Goal: Find contact information: Find contact information

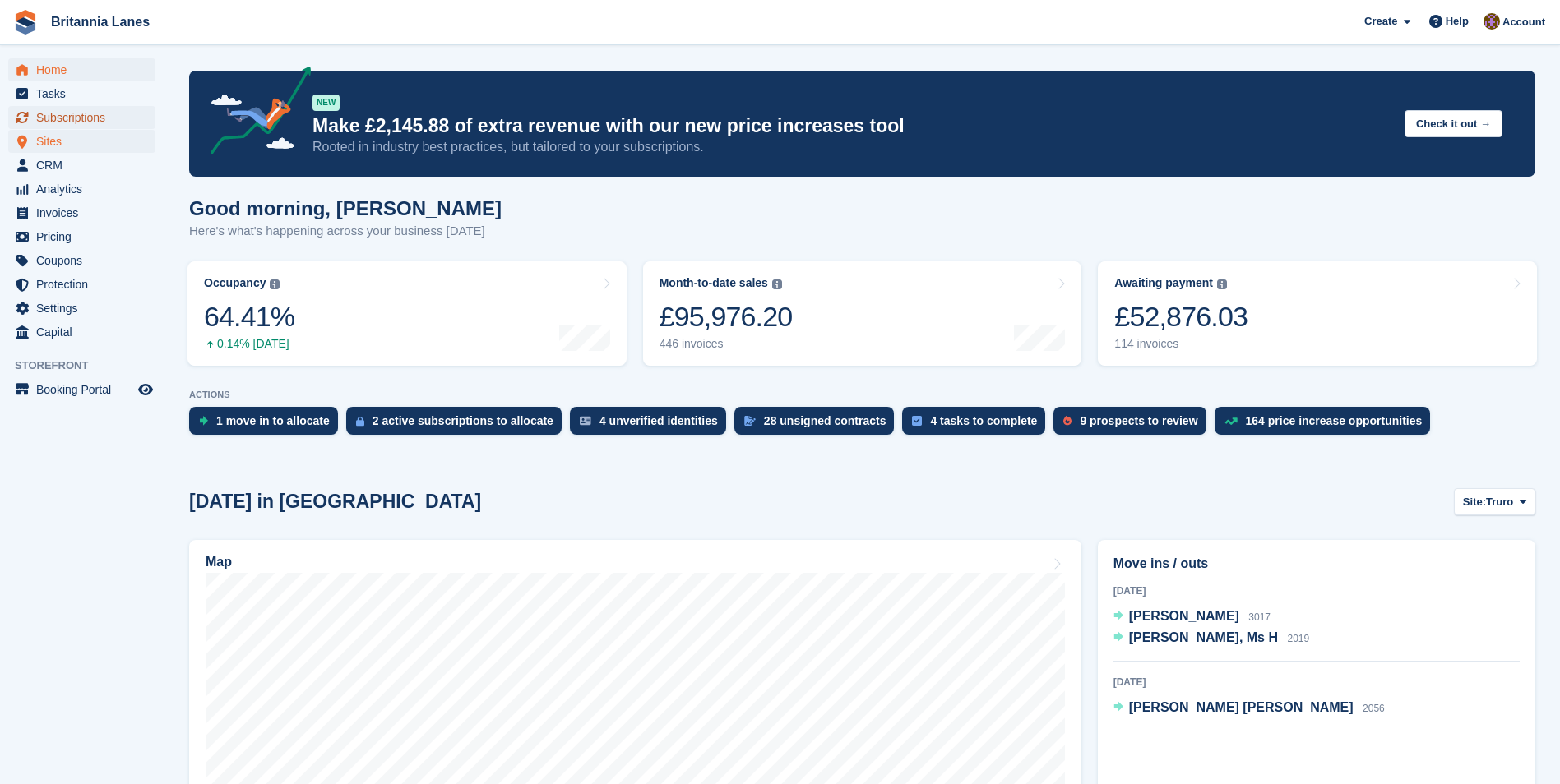
click at [78, 120] on span "Subscriptions" at bounding box center [86, 117] width 99 height 23
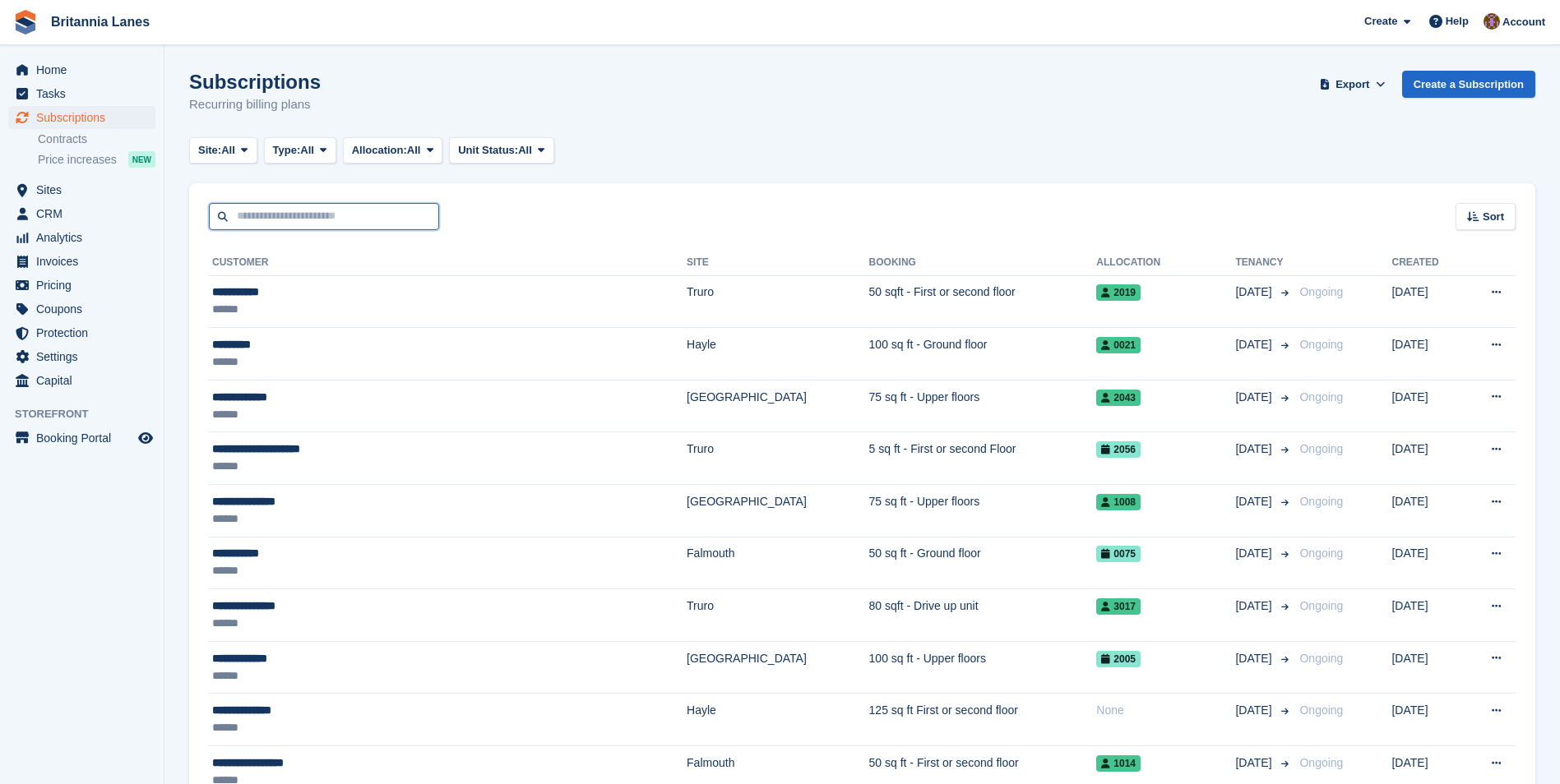
click at [311, 217] on input "text" at bounding box center [323, 216] width 230 height 27
type input "******"
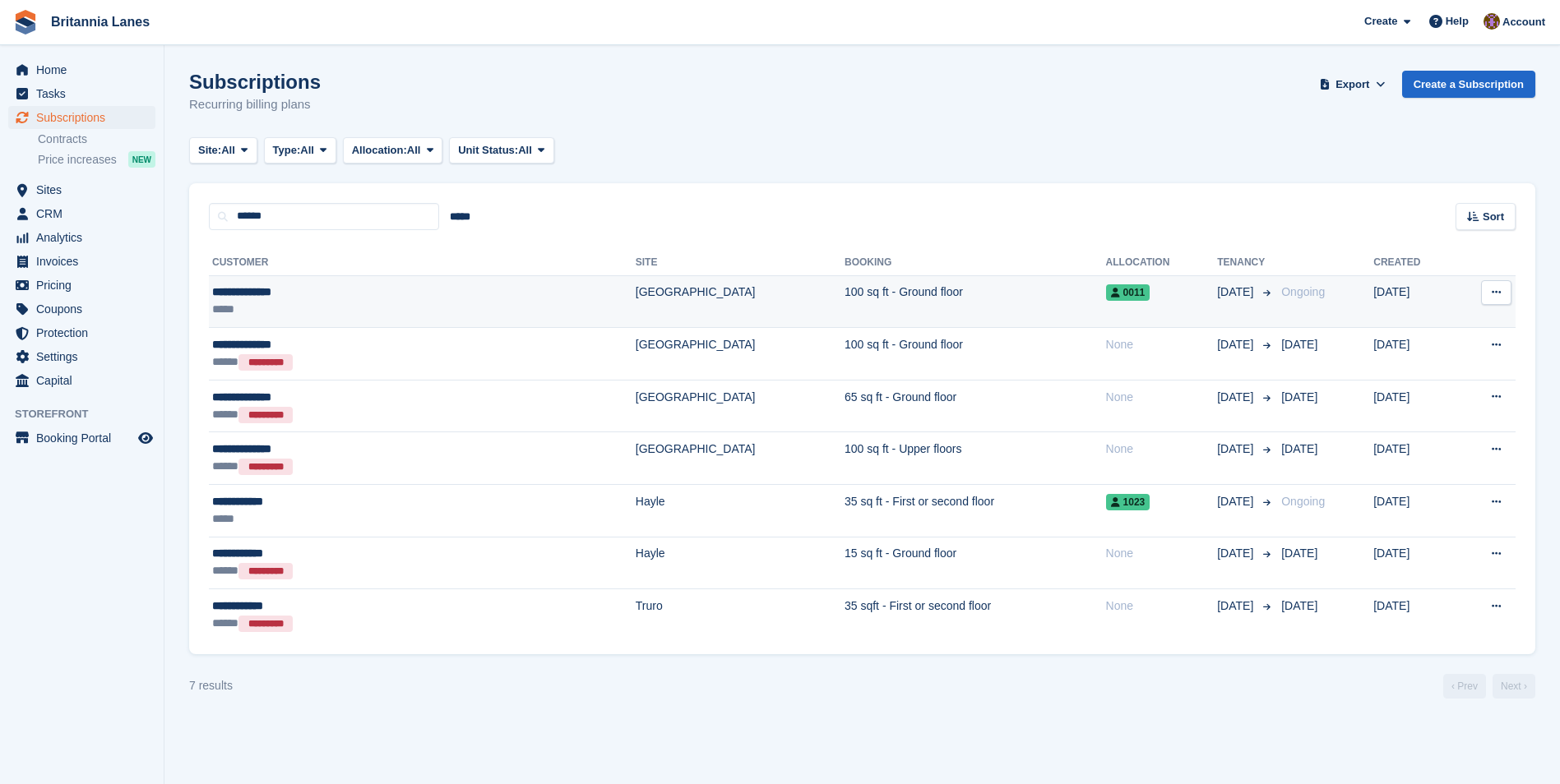
click at [365, 296] on div "**********" at bounding box center [332, 292] width 241 height 17
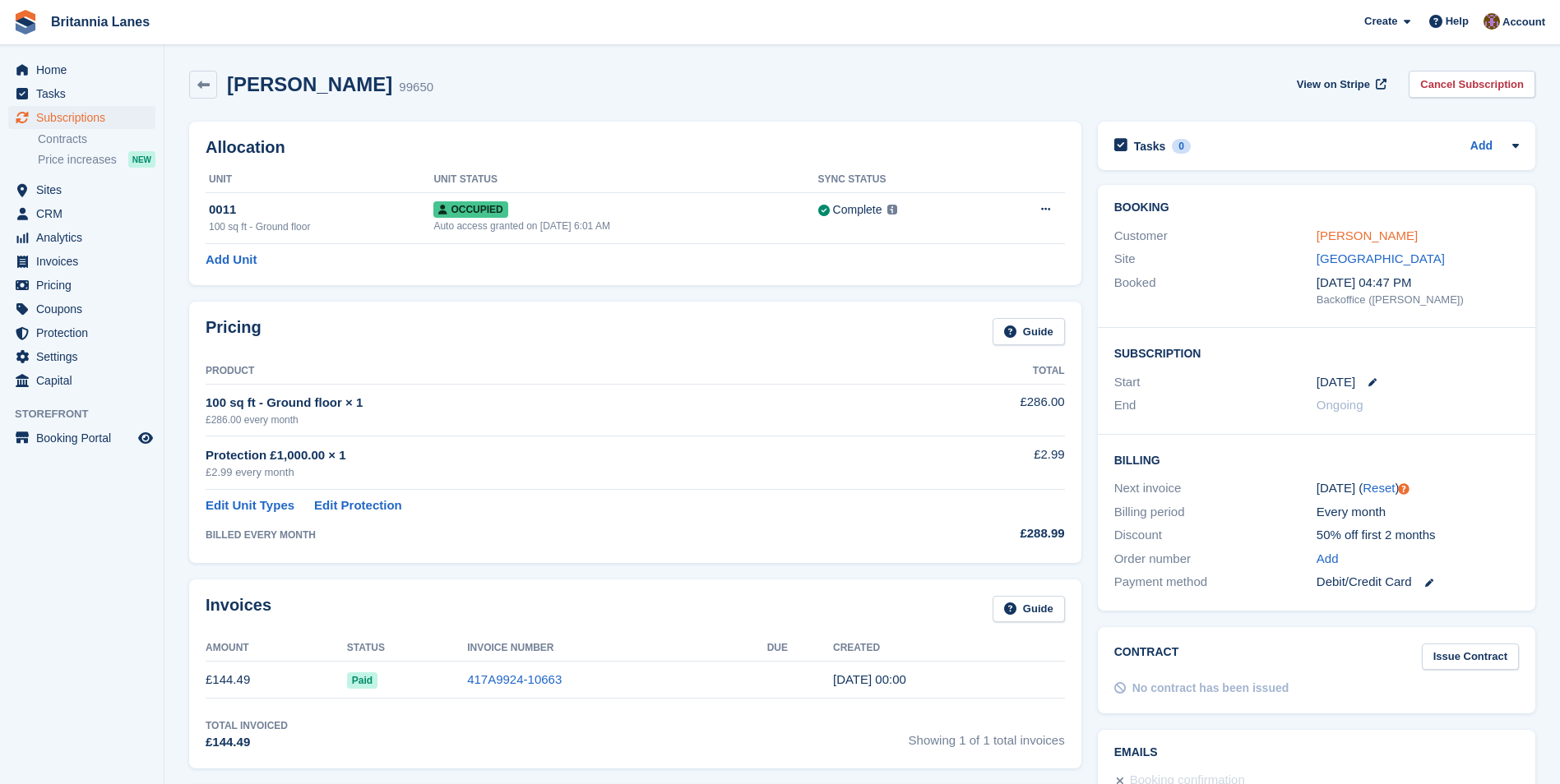
click at [1349, 235] on link "Vanessa Barlow" at bounding box center [1367, 235] width 101 height 14
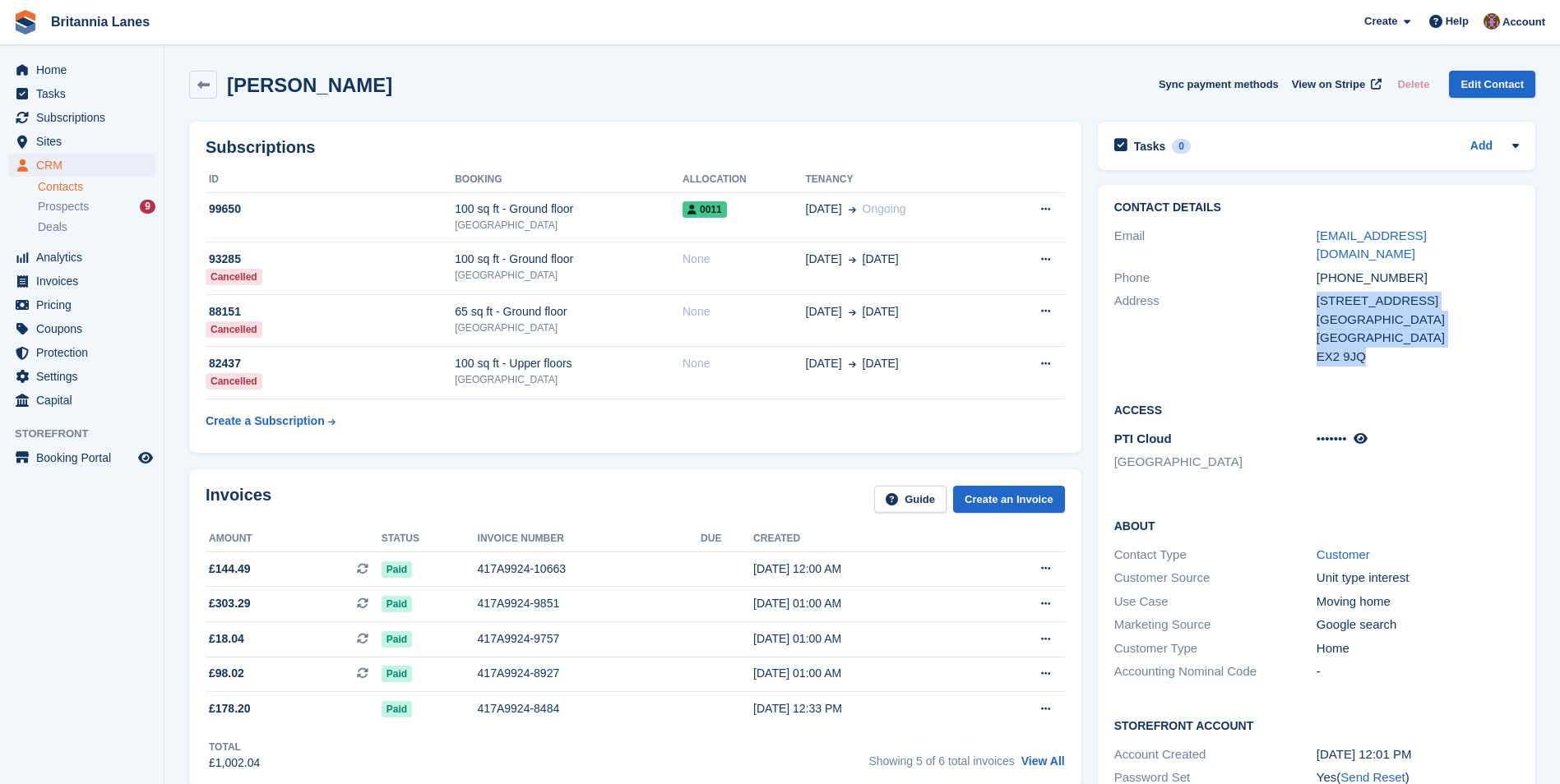
drag, startPoint x: 1371, startPoint y: 344, endPoint x: 1301, endPoint y: 305, distance: 80.1
click at [1301, 305] on div "Address 28 Woodbury View Exeter United Kingdom EX2 9JQ" at bounding box center [1316, 329] width 405 height 79
drag, startPoint x: 1301, startPoint y: 305, endPoint x: 1340, endPoint y: 308, distance: 39.1
copy div "28 Woodbury View Exeter United Kingdom EX2 9JQ"
drag, startPoint x: 1409, startPoint y: 257, endPoint x: 1340, endPoint y: 257, distance: 69.0
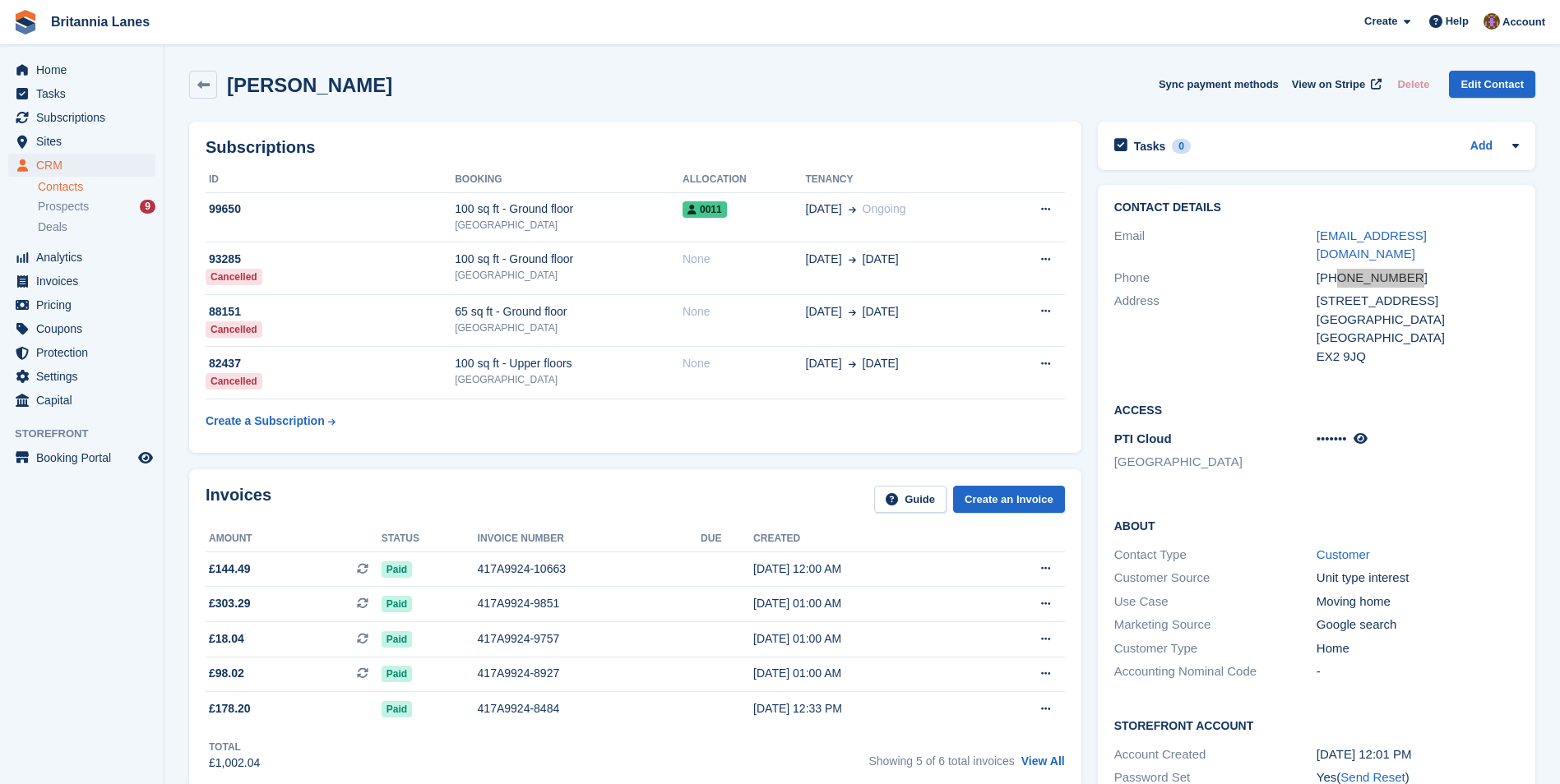
click at [1340, 269] on div "+447814604117" at bounding box center [1418, 278] width 202 height 19
click at [1431, 269] on div "+447814604117" at bounding box center [1418, 278] width 202 height 19
drag, startPoint x: 1415, startPoint y: 260, endPoint x: 1339, endPoint y: 264, distance: 76.1
click at [1339, 269] on div "+447814604117" at bounding box center [1418, 278] width 202 height 19
copy div "7814604117"
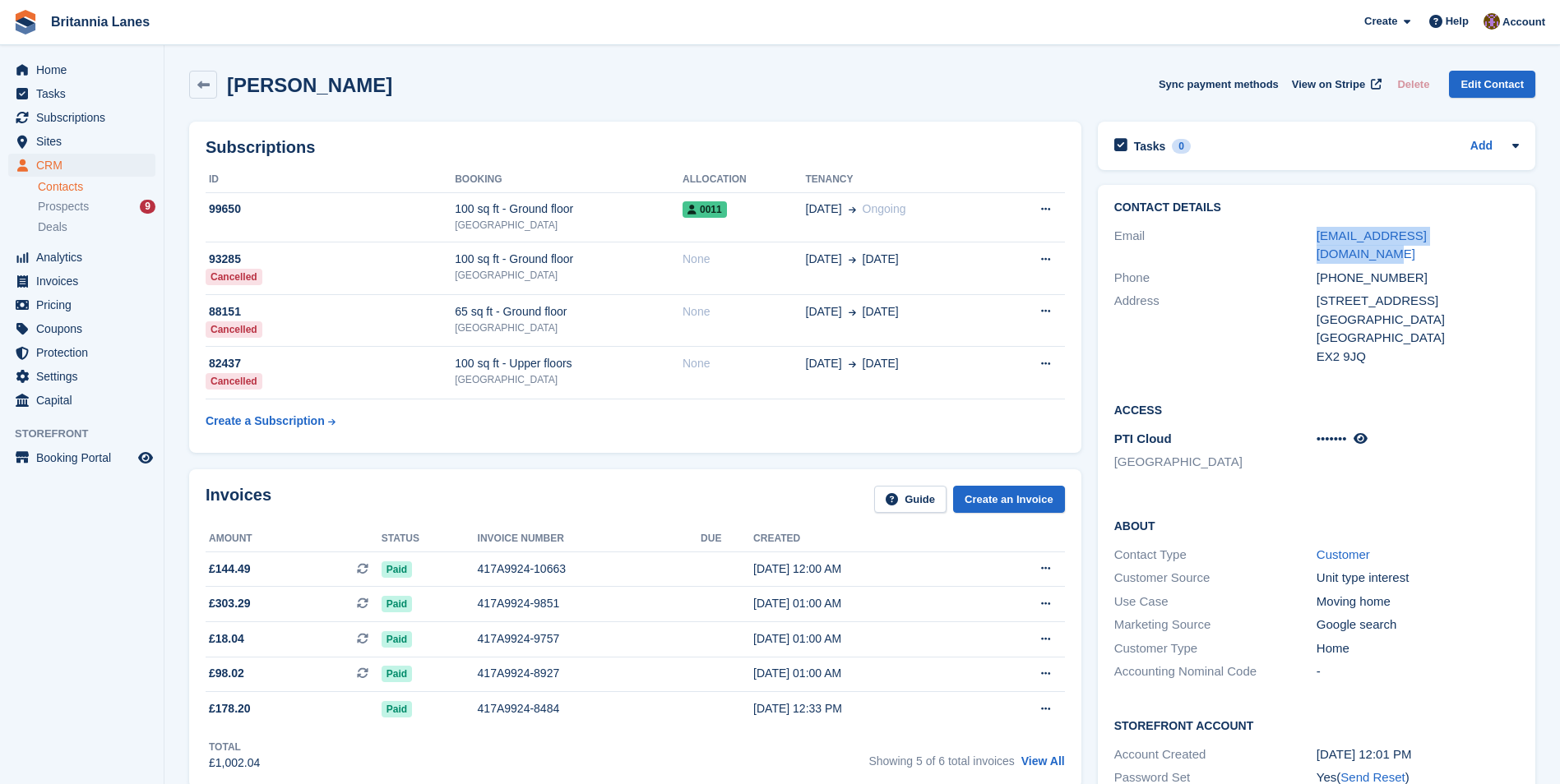
drag, startPoint x: 1487, startPoint y: 239, endPoint x: 1317, endPoint y: 246, distance: 170.1
click at [1317, 246] on div "Email vanessa.barlow62@gmail.com" at bounding box center [1316, 245] width 405 height 42
copy link "vanessa.barlow62@gmail.com"
click at [51, 70] on span "Home" at bounding box center [86, 69] width 99 height 23
